Goal: Obtain resource: Obtain resource

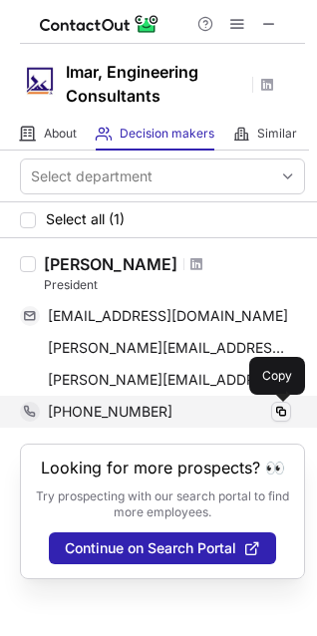
click at [279, 413] on span at bounding box center [281, 412] width 16 height 16
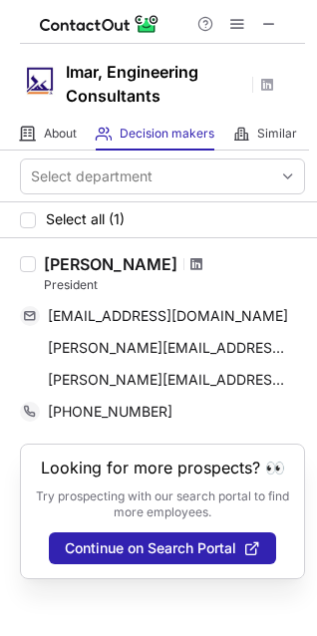
click at [196, 265] on span at bounding box center [197, 264] width 12 height 16
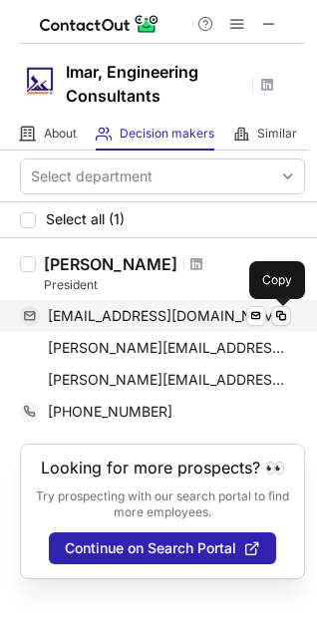
drag, startPoint x: 287, startPoint y: 320, endPoint x: 277, endPoint y: 323, distance: 10.4
click at [287, 320] on span at bounding box center [281, 316] width 16 height 16
click at [286, 317] on span at bounding box center [281, 316] width 16 height 16
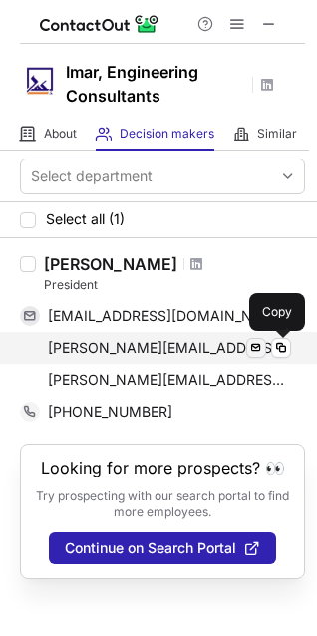
drag, startPoint x: 284, startPoint y: 354, endPoint x: 263, endPoint y: 354, distance: 20.9
click at [284, 354] on span at bounding box center [281, 348] width 16 height 16
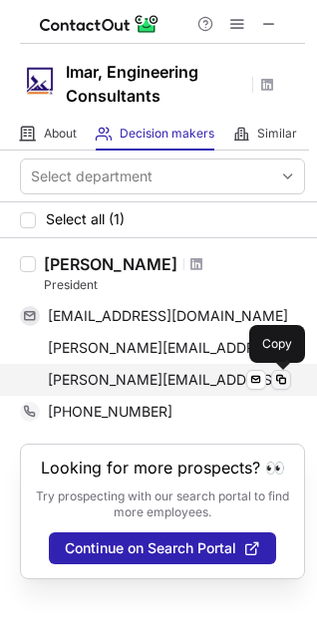
click at [280, 376] on span at bounding box center [281, 380] width 16 height 16
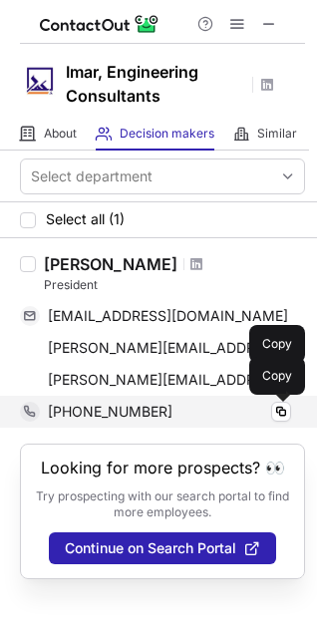
drag, startPoint x: 281, startPoint y: 418, endPoint x: 230, endPoint y: 418, distance: 50.9
click at [281, 418] on span at bounding box center [281, 412] width 16 height 16
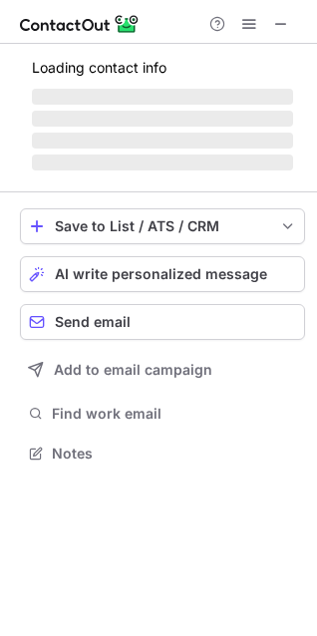
scroll to position [452, 317]
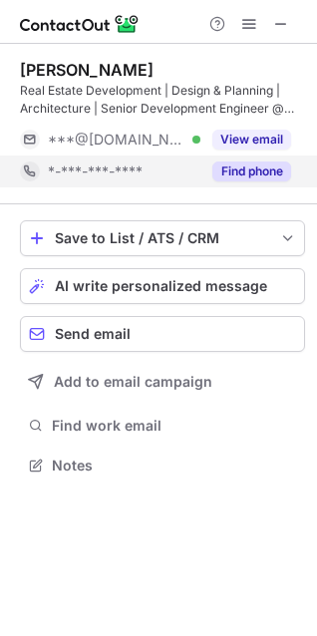
click at [259, 184] on div "Find phone" at bounding box center [245, 172] width 91 height 32
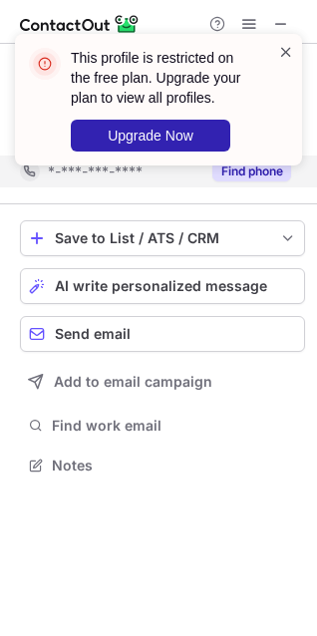
click at [283, 54] on span at bounding box center [286, 52] width 16 height 20
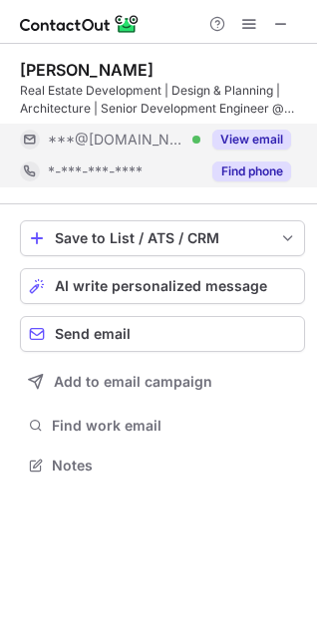
click at [267, 148] on div "This profile is restricted on the free plan. Upgrade your plan to view all prof…" at bounding box center [158, 318] width 317 height 636
click at [265, 137] on button "View email" at bounding box center [251, 140] width 79 height 20
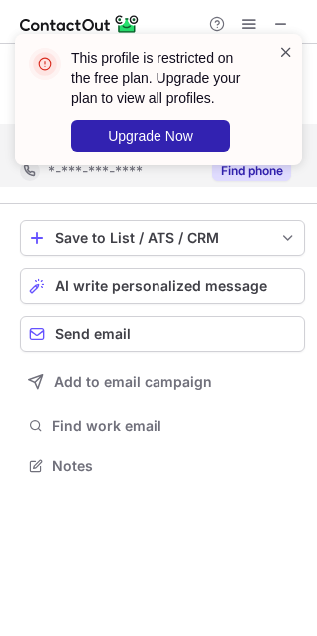
click at [283, 53] on span at bounding box center [286, 52] width 16 height 20
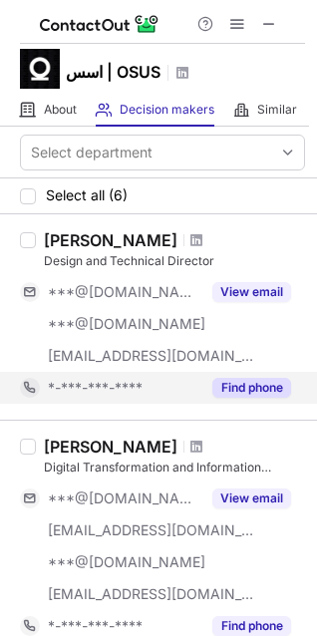
click at [225, 394] on button "Find phone" at bounding box center [251, 388] width 79 height 20
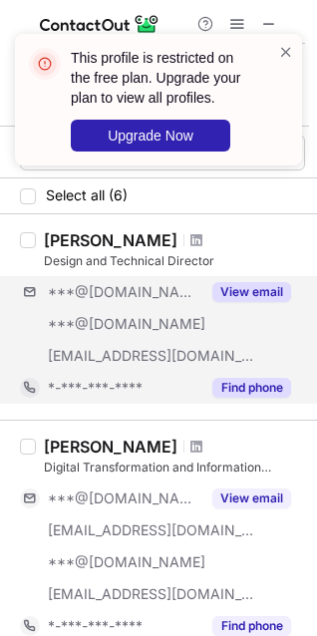
click at [278, 309] on div "***@[DOMAIN_NAME] ***@[DOMAIN_NAME] [EMAIL_ADDRESS][DOMAIN_NAME] View email" at bounding box center [162, 324] width 285 height 96
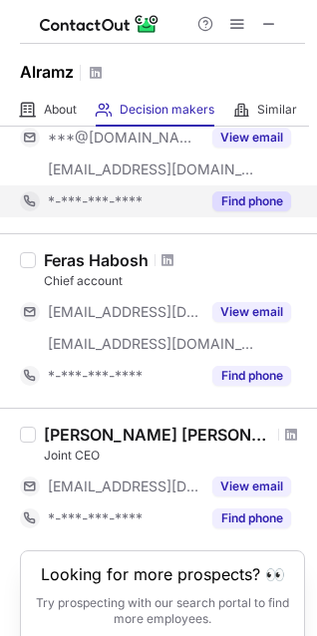
scroll to position [399, 0]
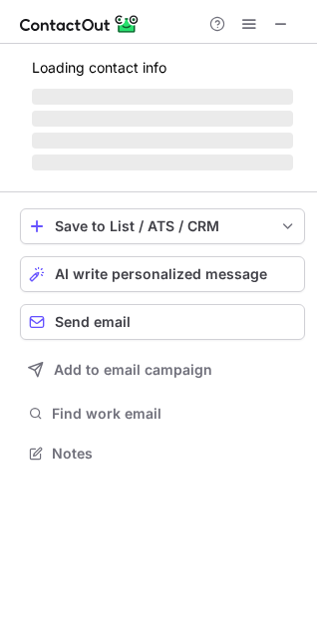
scroll to position [498, 317]
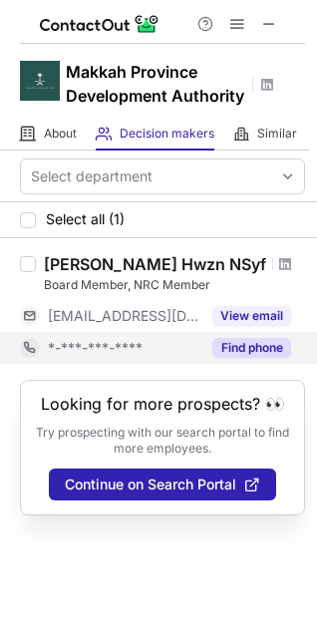
click at [264, 349] on button "Find phone" at bounding box center [251, 348] width 79 height 20
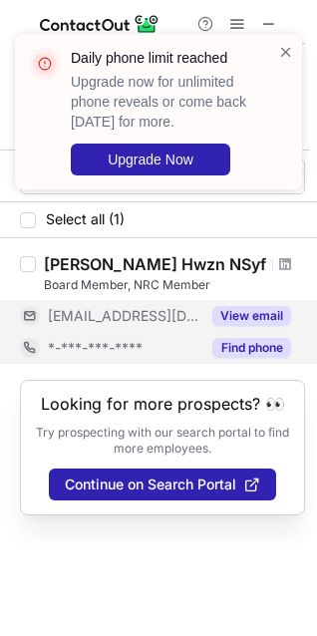
click at [263, 309] on button "View email" at bounding box center [251, 316] width 79 height 20
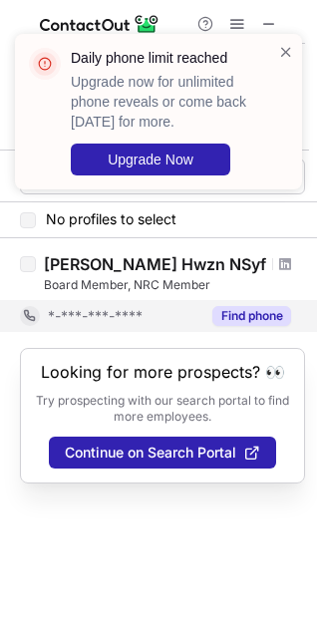
click at [233, 330] on div "Find phone" at bounding box center [245, 316] width 91 height 32
click at [272, 57] on div "Daily phone limit reached Upgrade now for unlimited phone reveals or come back …" at bounding box center [150, 112] width 255 height 140
